Goal: Task Accomplishment & Management: Manage account settings

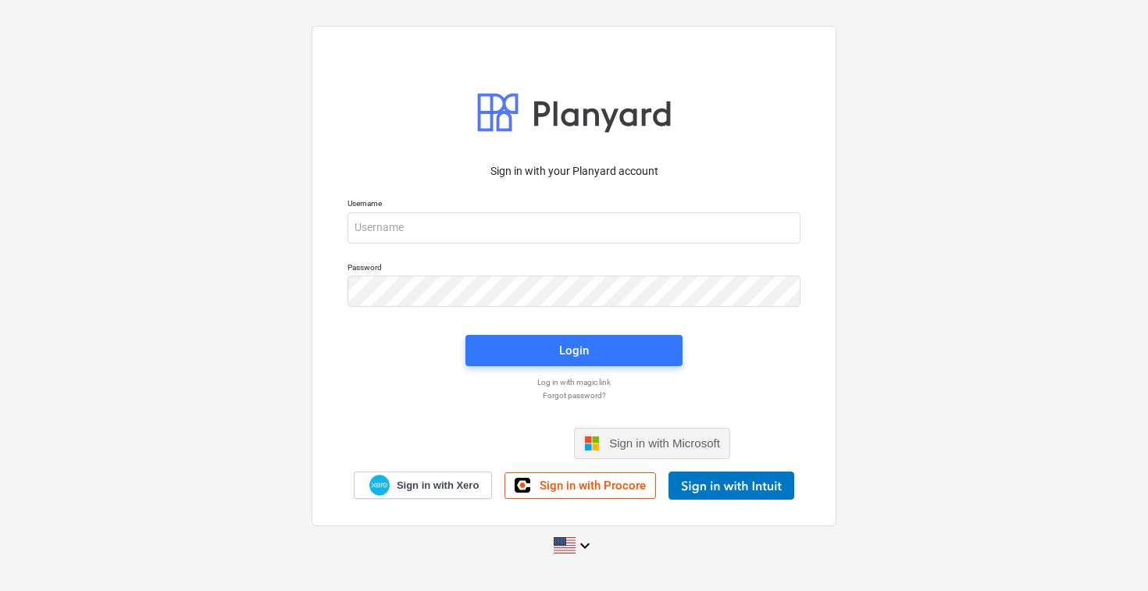
click at [630, 430] on div "Sign in with Microsoft" at bounding box center [652, 443] width 156 height 31
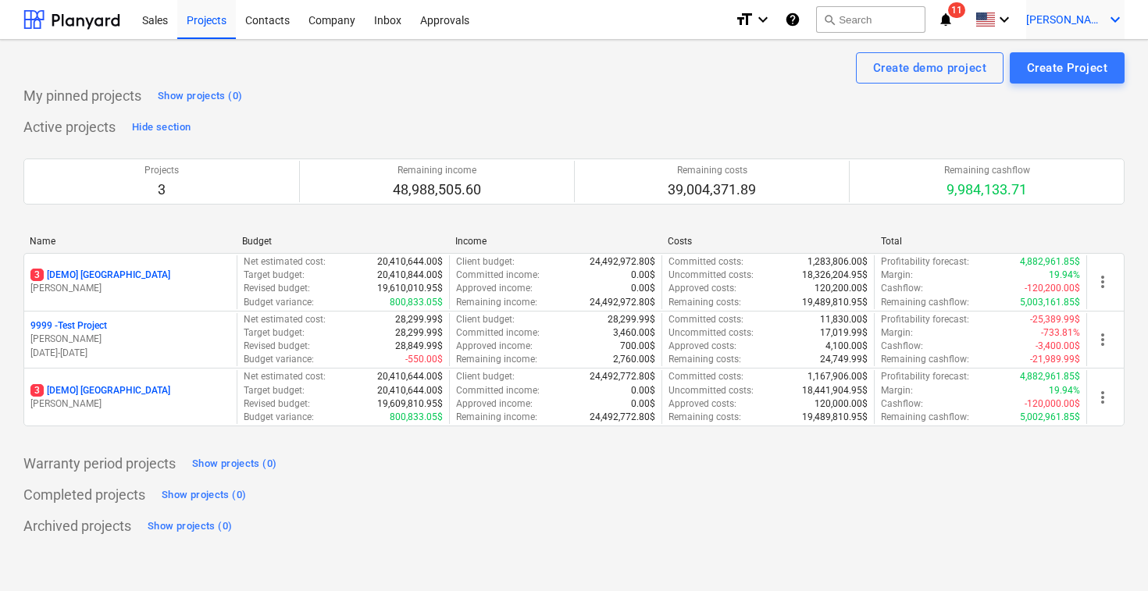
click at [1056, 16] on span "[PERSON_NAME]" at bounding box center [1065, 19] width 78 height 12
click at [1057, 55] on div "Settings" at bounding box center [1078, 60] width 94 height 25
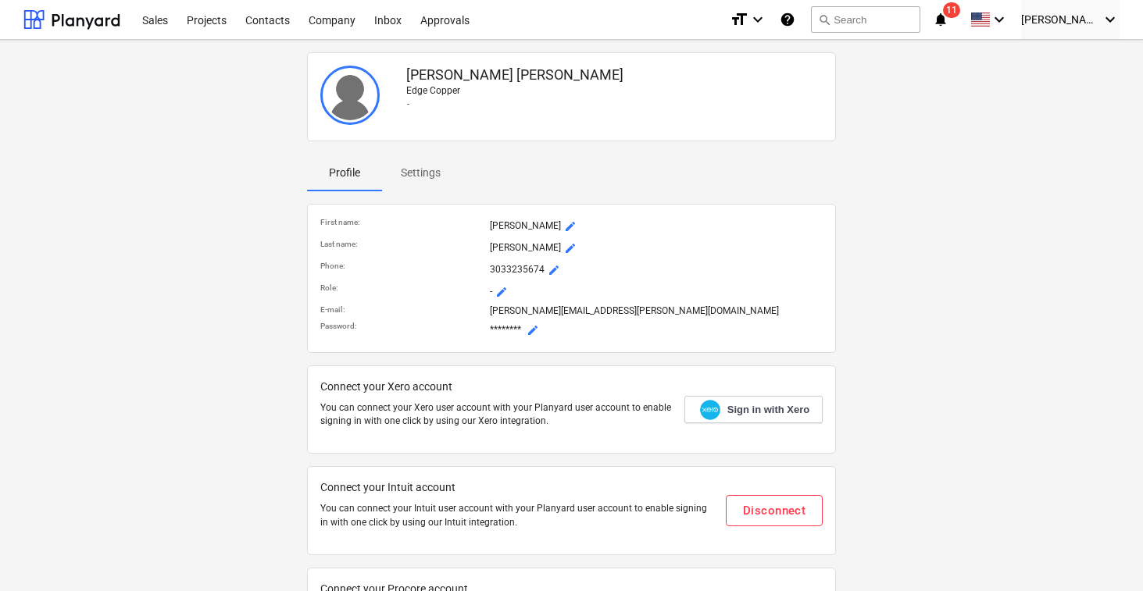
click at [436, 166] on p "Settings" at bounding box center [421, 173] width 40 height 16
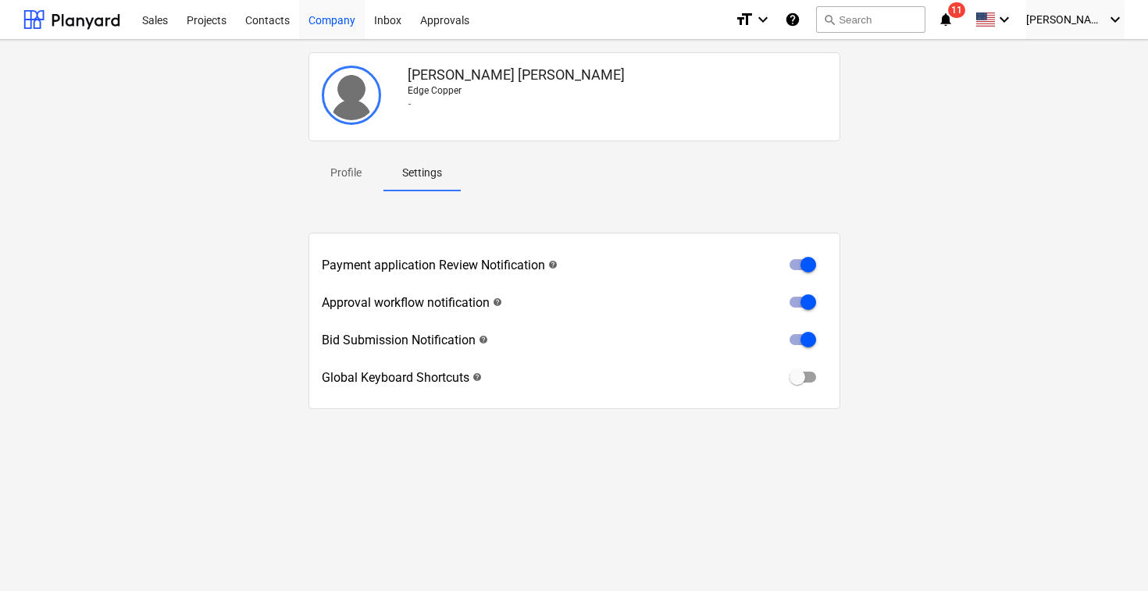
click at [348, 25] on div "Company" at bounding box center [332, 19] width 66 height 40
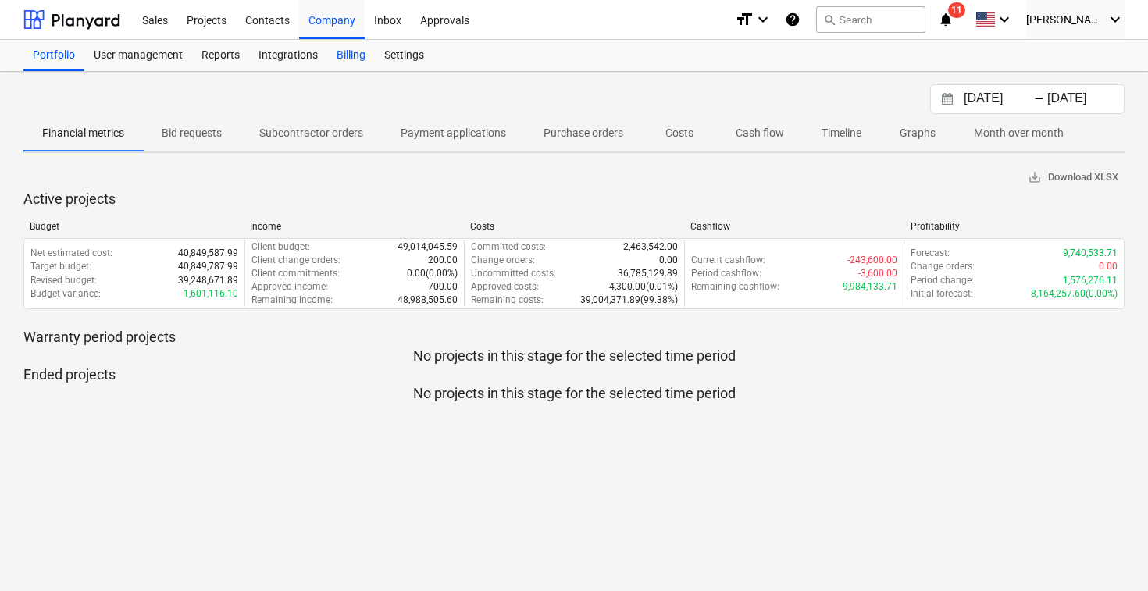
click at [348, 55] on div "Billing" at bounding box center [351, 55] width 48 height 31
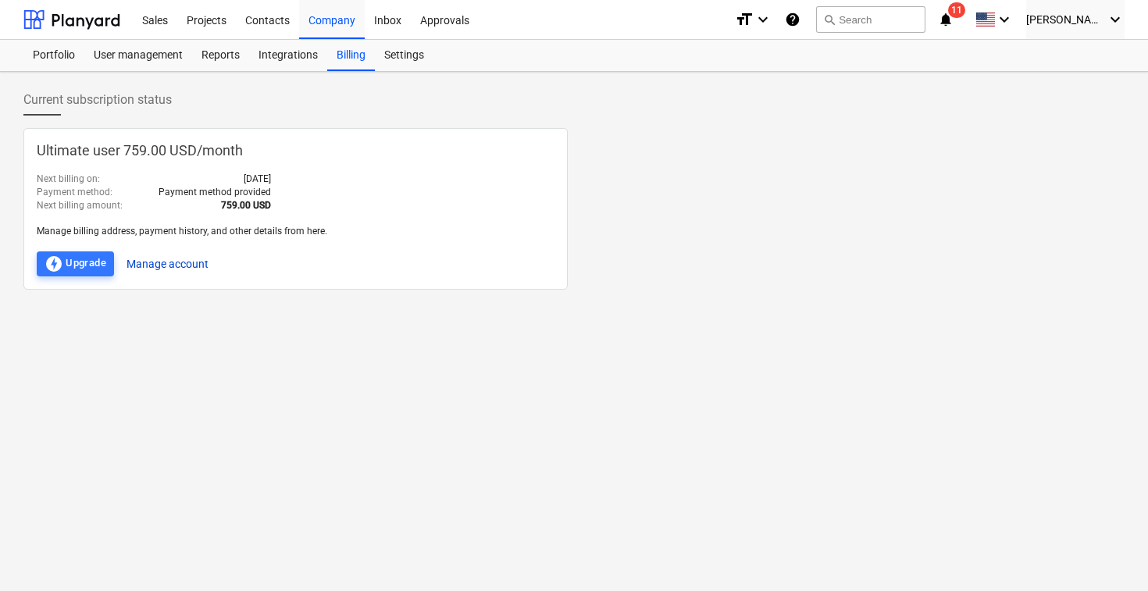
click at [202, 255] on button "Manage account" at bounding box center [168, 264] width 82 height 25
